Goal: Task Accomplishment & Management: Use online tool/utility

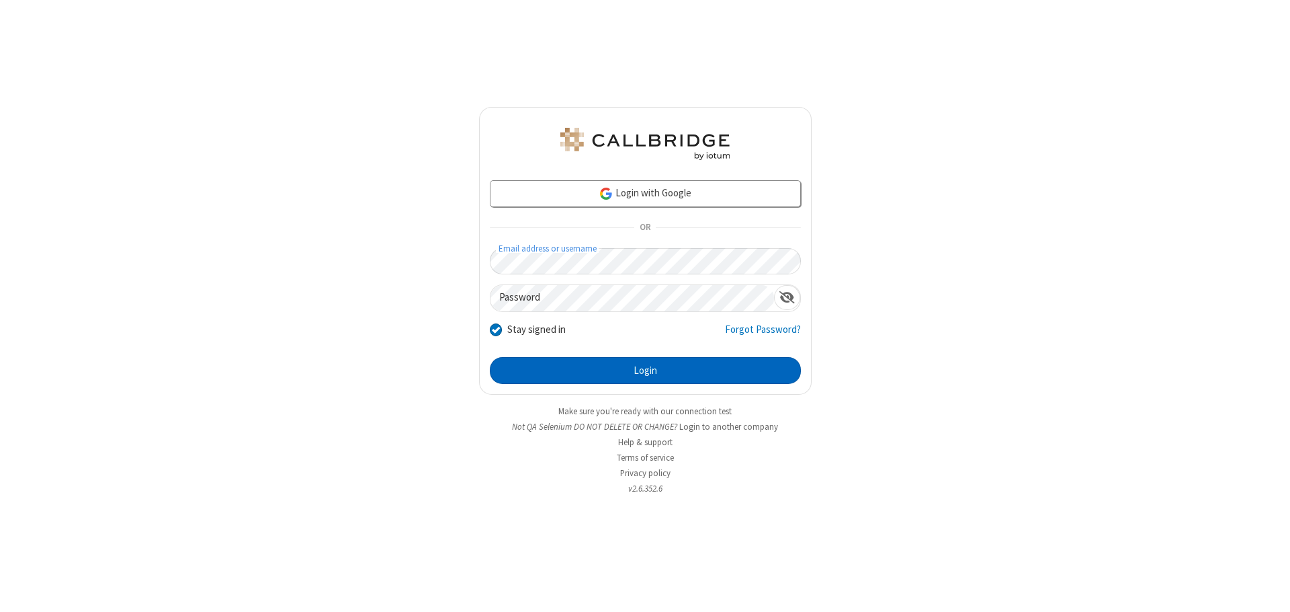
click at [645, 370] on button "Login" at bounding box center [645, 370] width 311 height 27
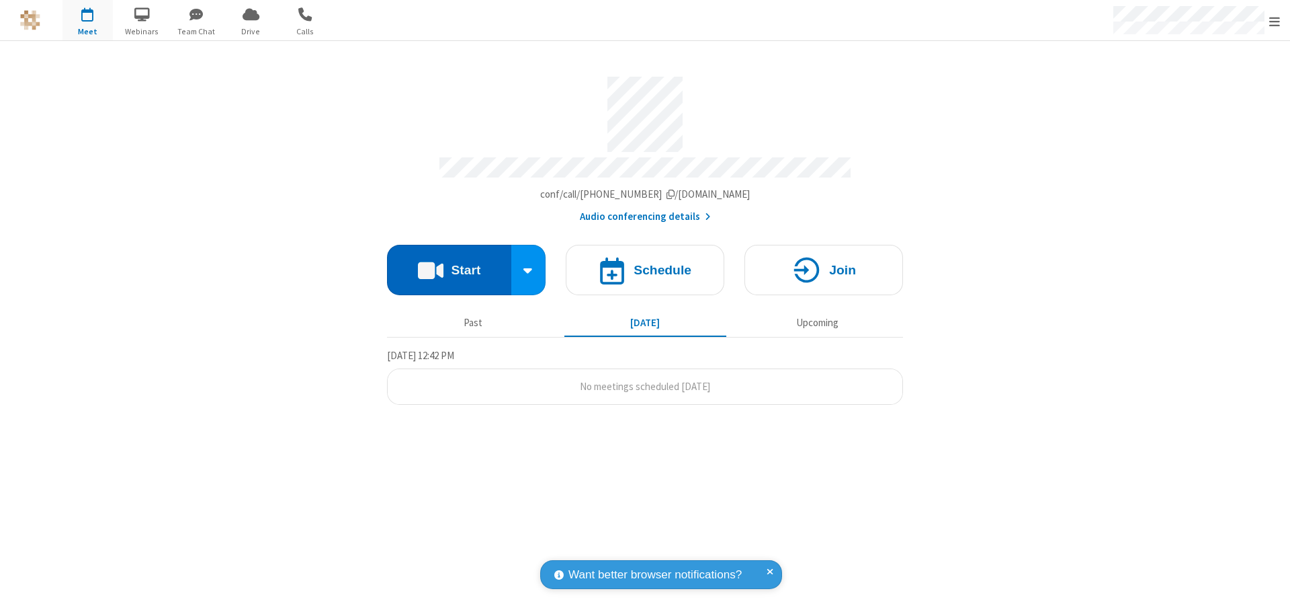
click at [449, 263] on button "Start" at bounding box center [449, 270] width 124 height 50
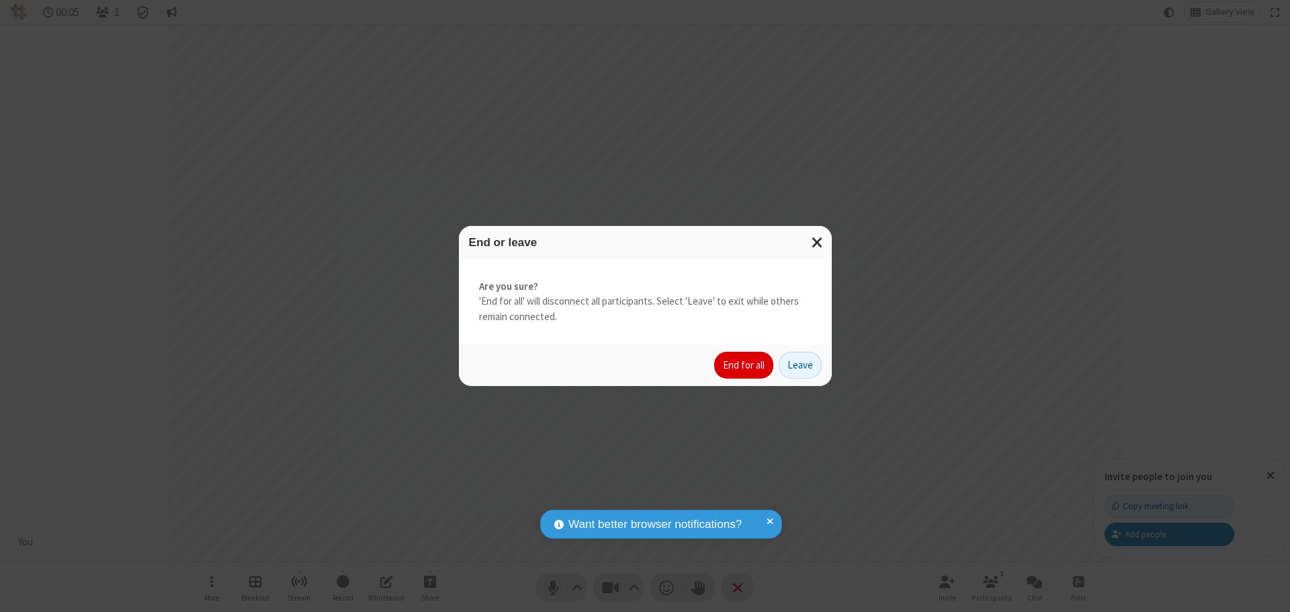
click at [745, 365] on button "End for all" at bounding box center [743, 364] width 59 height 27
